Goal: Register for event/course

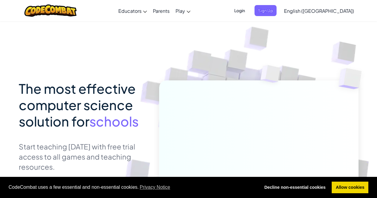
scroll to position [32, 0]
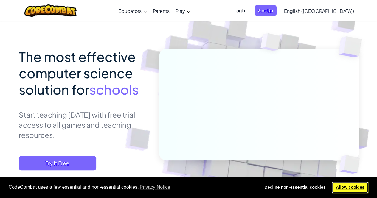
click at [337, 183] on link "Allow cookies" at bounding box center [350, 188] width 37 height 12
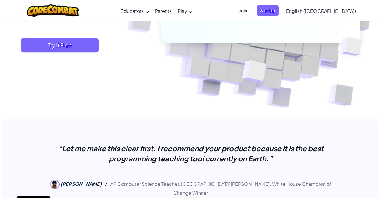
scroll to position [151, 0]
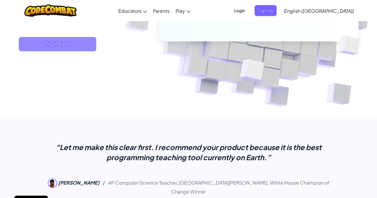
click at [78, 46] on span "Try It Free" at bounding box center [57, 44] width 77 height 14
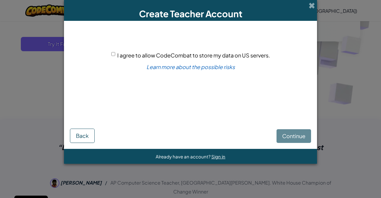
click at [245, 57] on span "I agree to allow CodeCombat to store my data on US servers." at bounding box center [193, 55] width 153 height 7
click at [115, 56] on input "I agree to allow CodeCombat to store my data on US servers." at bounding box center [113, 54] width 4 height 4
checkbox input "true"
click at [293, 139] on span "Continue" at bounding box center [293, 136] width 23 height 7
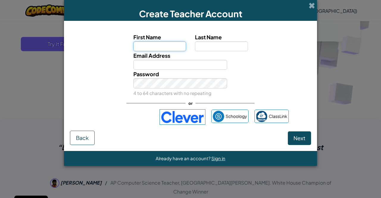
click at [161, 41] on input "First Name" at bounding box center [159, 46] width 53 height 10
type input "Dogukan"
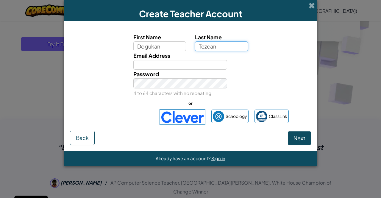
type input "Tezcan"
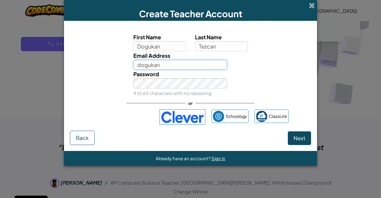
type input "dogukan.tezcan@cischool.edu.pl"
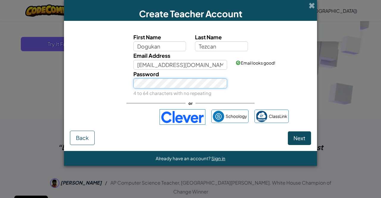
click at [288, 131] on button "Next" at bounding box center [299, 138] width 23 height 14
select select "Poland"
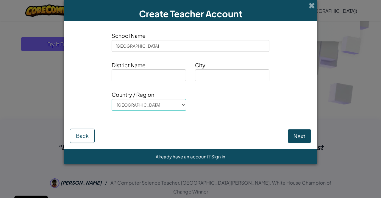
type input "Cracow International School"
type input "none"
type input "Krakow"
click at [302, 139] on button "Next" at bounding box center [299, 136] width 23 height 14
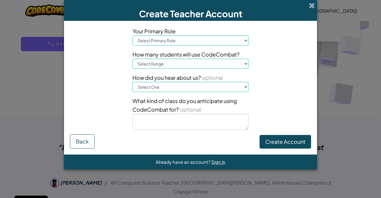
click at [181, 46] on div "Your Primary Role Select Primary Role Principal Parent Technology coordinator T…" at bounding box center [190, 81] width 125 height 108
click at [181, 43] on select "Select Primary Role Principal Parent Technology coordinator Teacher Curriculum …" at bounding box center [191, 40] width 116 height 10
select select "Teacher"
click at [133, 35] on select "Select Primary Role Principal Parent Technology coordinator Teacher Curriculum …" at bounding box center [191, 40] width 116 height 10
click at [175, 66] on select "Select Range 1-10 11-50 51-100 101-200 201-500 501-1000 1000+" at bounding box center [191, 64] width 116 height 10
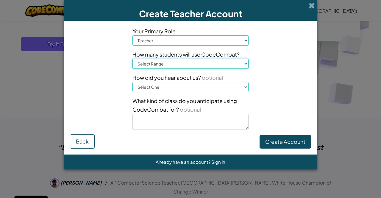
select select "51-100"
click at [133, 59] on select "Select Range 1-10 11-50 51-100 101-200 201-500 501-1000 1000+" at bounding box center [191, 64] width 116 height 10
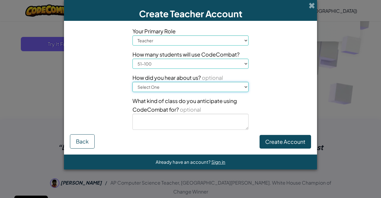
click at [169, 84] on select "Select One Conference (e.g. ISTE) Code.org/Hour of Code A teacher An administra…" at bounding box center [191, 87] width 116 height 10
select select "Other"
click at [133, 82] on select "Select One Conference (e.g. ISTE) Code.org/Hour of Code A teacher An administra…" at bounding box center [191, 87] width 116 height 10
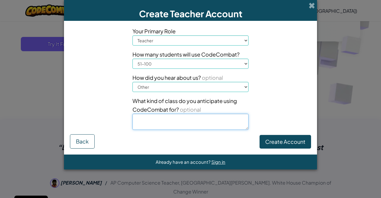
click at [166, 122] on textarea at bounding box center [191, 122] width 116 height 16
type textarea "I am searching alternatives to self paced teaching resources for k-3"
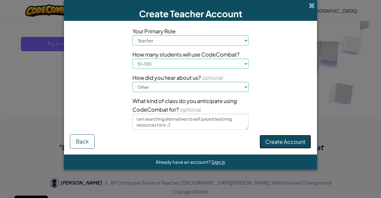
click at [277, 145] on button "Create Account" at bounding box center [286, 142] width 52 height 14
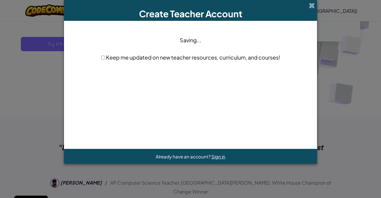
scroll to position [0, 0]
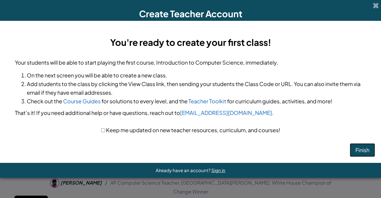
click at [368, 151] on button "Finish" at bounding box center [362, 150] width 25 height 14
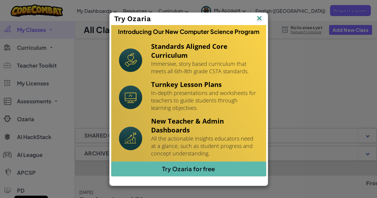
click at [259, 16] on img at bounding box center [259, 18] width 8 height 9
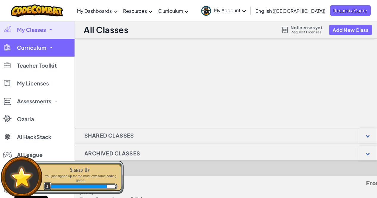
click at [47, 54] on link "Curriculum" at bounding box center [37, 48] width 74 height 18
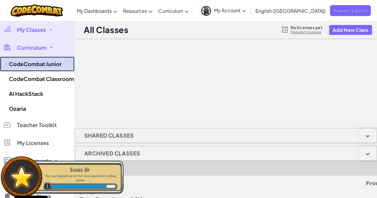
click at [45, 61] on link "CodeCombat Junior" at bounding box center [37, 64] width 74 height 15
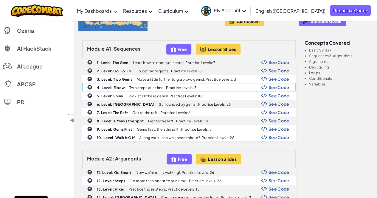
scroll to position [81, 0]
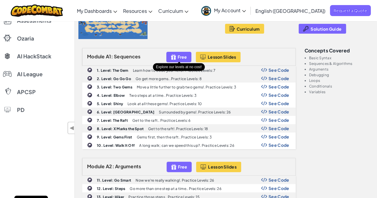
click at [177, 54] on div "Free" at bounding box center [178, 57] width 25 height 10
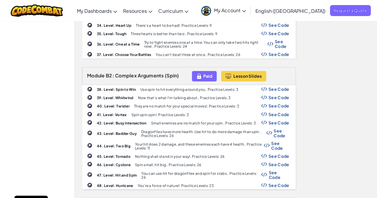
scroll to position [449, 0]
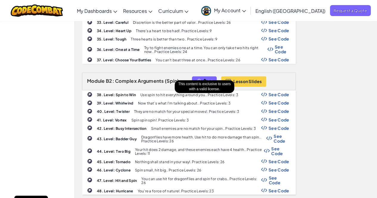
click at [202, 76] on div "Paid" at bounding box center [204, 81] width 25 height 10
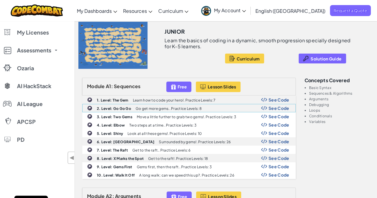
scroll to position [51, 0]
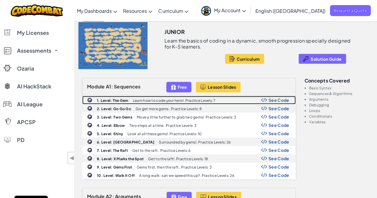
click at [274, 101] on span "See Code" at bounding box center [278, 100] width 21 height 5
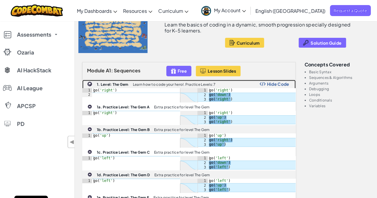
scroll to position [65, 0]
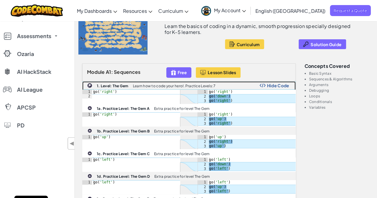
click at [279, 86] on span "Hide Code" at bounding box center [278, 85] width 22 height 5
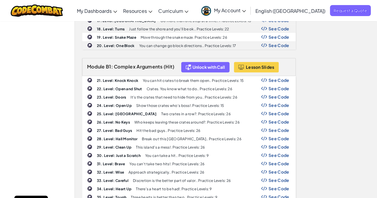
scroll to position [273, 0]
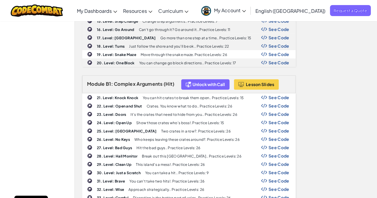
click at [117, 137] on b "26. Level: No Keys" at bounding box center [113, 139] width 33 height 4
click at [154, 138] on p "Who keeps leaving these crates around?. Practice Levels: 26" at bounding box center [186, 140] width 105 height 4
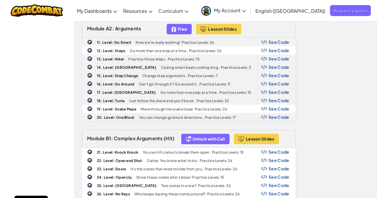
scroll to position [218, 0]
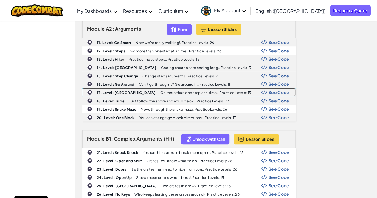
click at [130, 91] on b "17. Level: [GEOGRAPHIC_DATA]" at bounding box center [126, 93] width 59 height 4
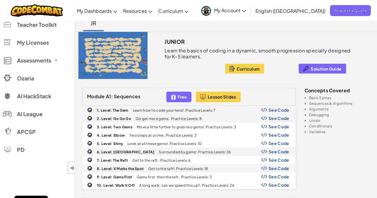
scroll to position [0, 0]
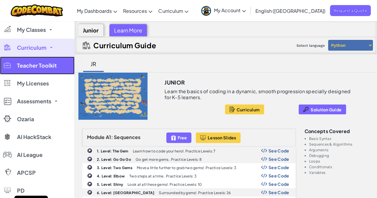
click at [49, 70] on link "Teacher Toolkit" at bounding box center [37, 66] width 74 height 18
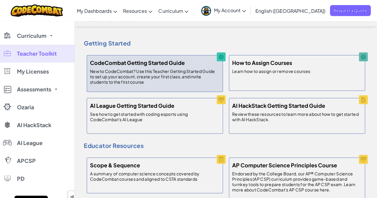
scroll to position [13, 0]
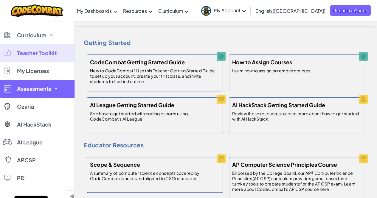
click at [62, 91] on link "Assessments" at bounding box center [37, 89] width 74 height 18
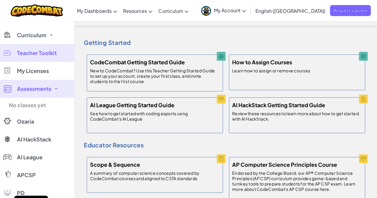
click at [62, 91] on link "Assessments" at bounding box center [37, 89] width 74 height 18
